Goal: Information Seeking & Learning: Learn about a topic

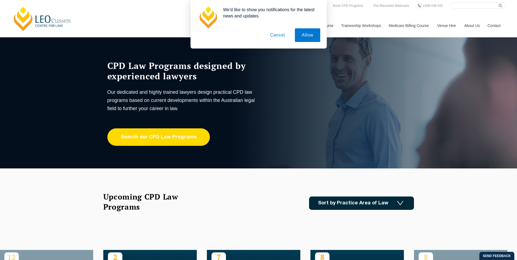
click at [175, 132] on link "Search our CPD Law Programs" at bounding box center [158, 136] width 102 height 17
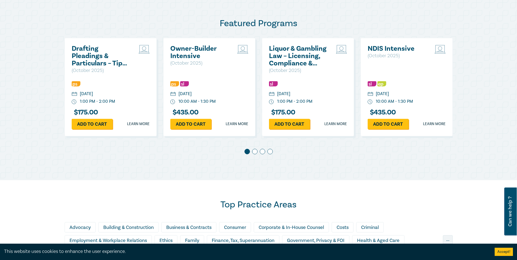
scroll to position [245, 0]
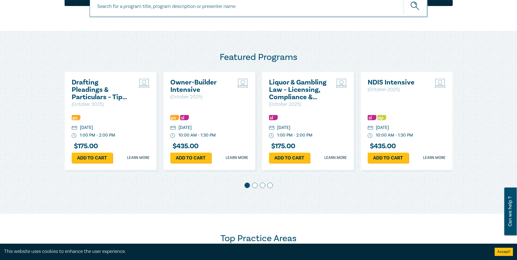
click at [253, 183] on span at bounding box center [254, 185] width 5 height 5
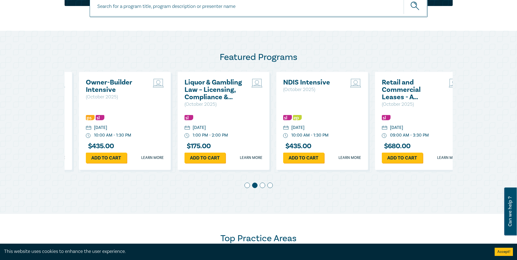
scroll to position [0, 99]
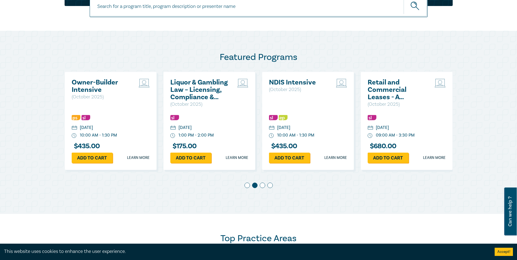
click at [265, 186] on span at bounding box center [262, 185] width 5 height 5
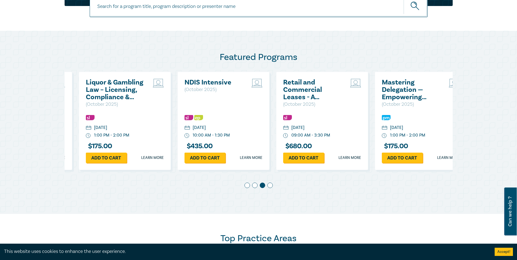
scroll to position [0, 197]
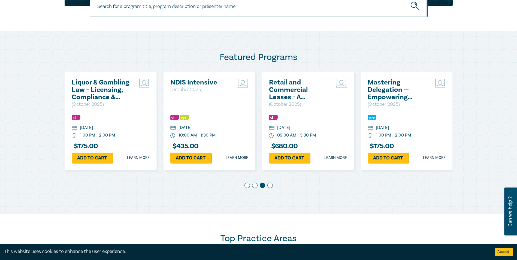
click at [272, 184] on span at bounding box center [269, 185] width 5 height 5
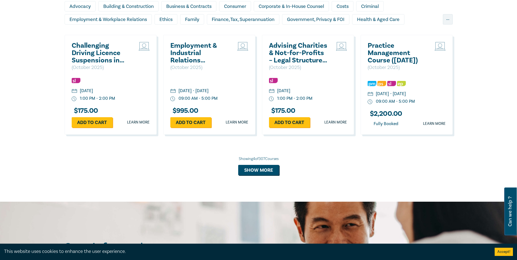
scroll to position [490, 0]
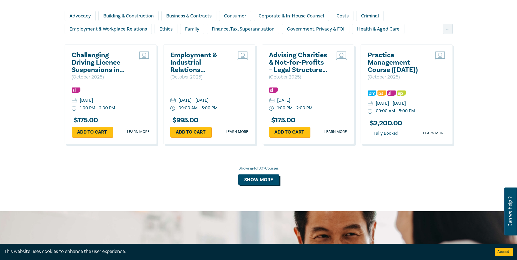
click at [247, 181] on button "Show more" at bounding box center [258, 179] width 41 height 10
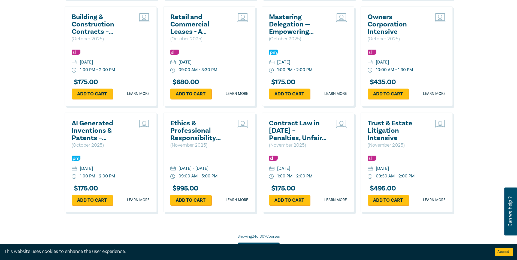
scroll to position [1008, 0]
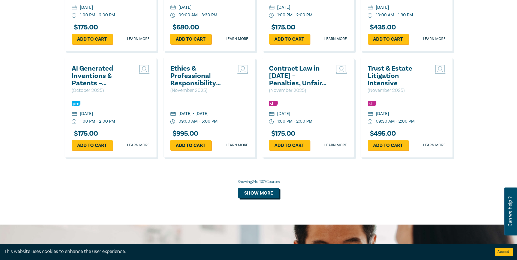
click at [243, 196] on button "Show more" at bounding box center [258, 193] width 41 height 10
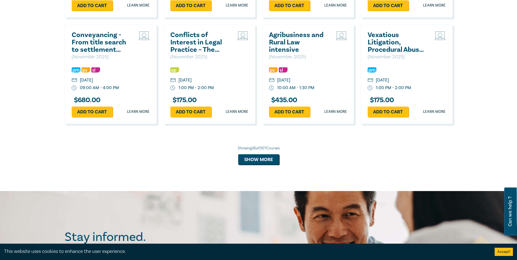
scroll to position [1362, 0]
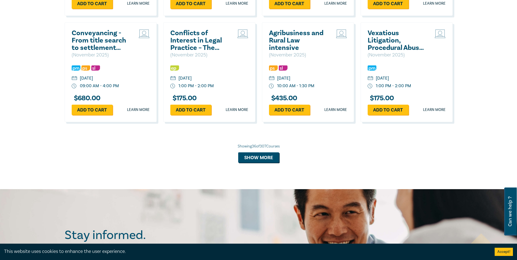
click at [277, 160] on div "Showing 36 of 307 Courses Show more" at bounding box center [259, 153] width 388 height 19
click at [271, 163] on button "Show more" at bounding box center [258, 157] width 41 height 10
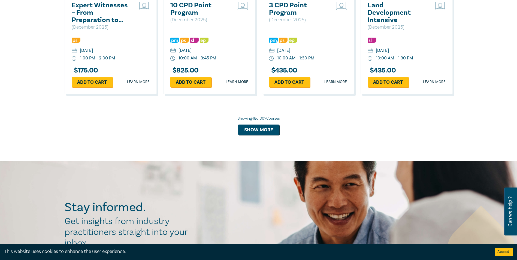
scroll to position [1717, 0]
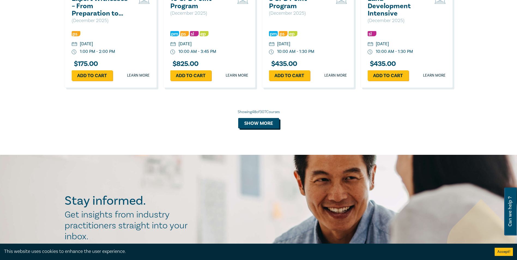
drag, startPoint x: 253, startPoint y: 137, endPoint x: 296, endPoint y: 113, distance: 50.0
click at [253, 128] on button "Show more" at bounding box center [258, 123] width 41 height 10
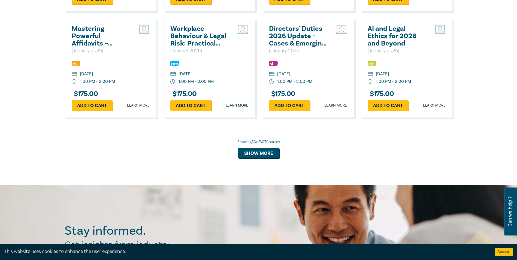
scroll to position [2071, 0]
